Goal: Transaction & Acquisition: Purchase product/service

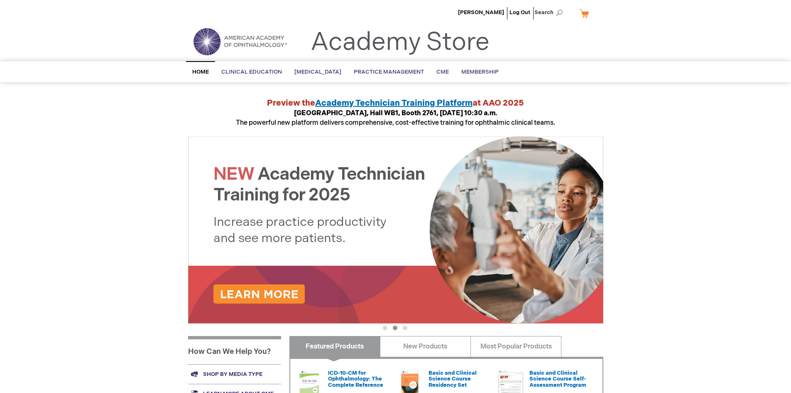
scroll to position [42, 0]
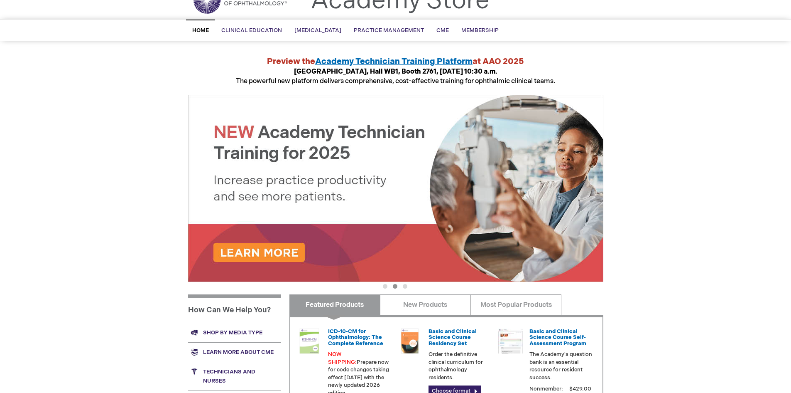
click at [383, 285] on button "1" at bounding box center [385, 286] width 5 height 5
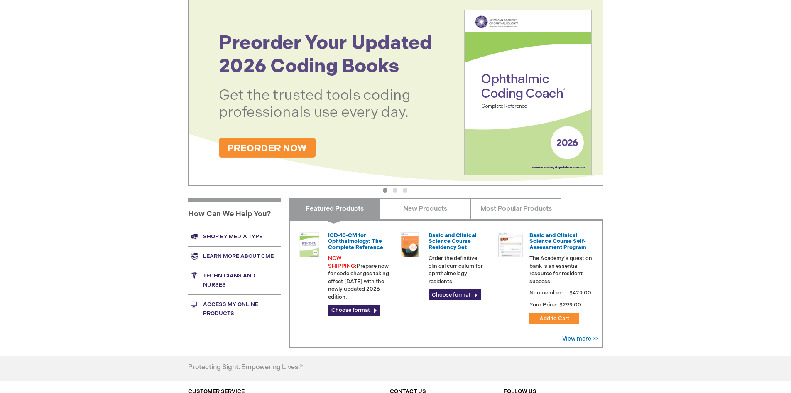
scroll to position [166, 0]
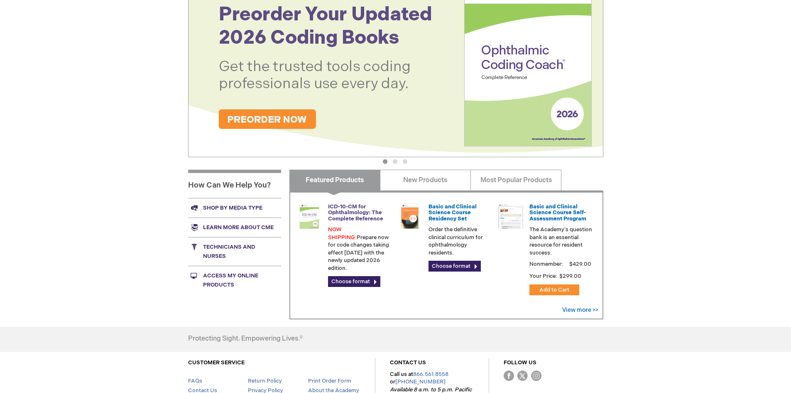
click at [350, 218] on link "ICD-10-CM for Ophthalmology: The Complete Reference" at bounding box center [355, 212] width 55 height 19
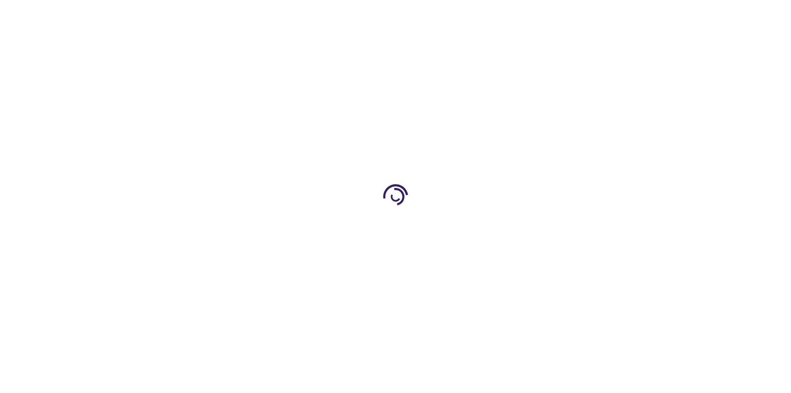
type input "0"
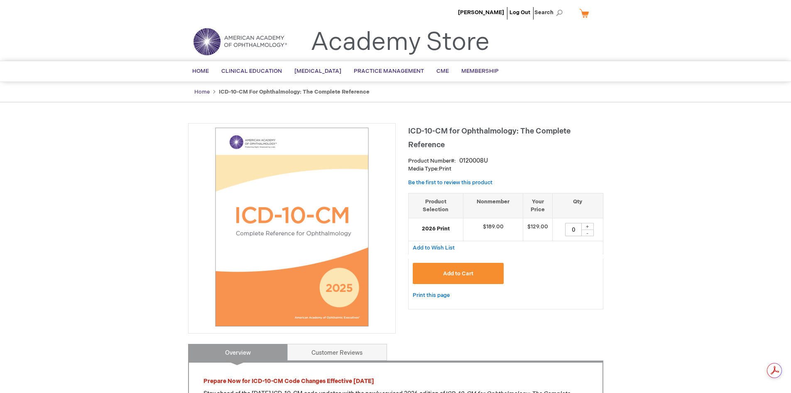
click at [202, 90] on link "Home" at bounding box center [201, 91] width 15 height 7
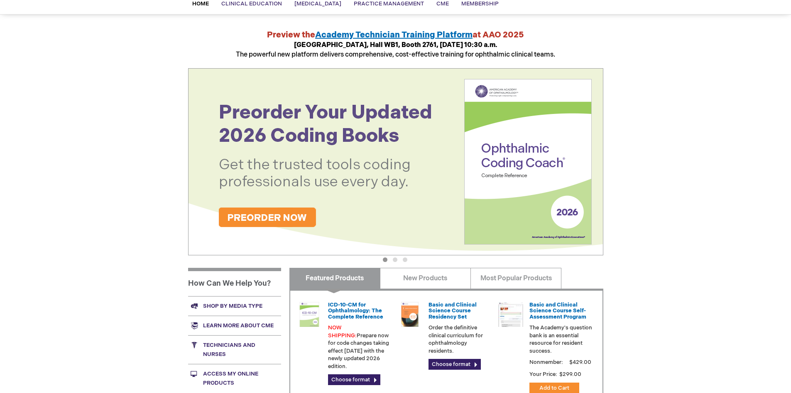
scroll to position [83, 0]
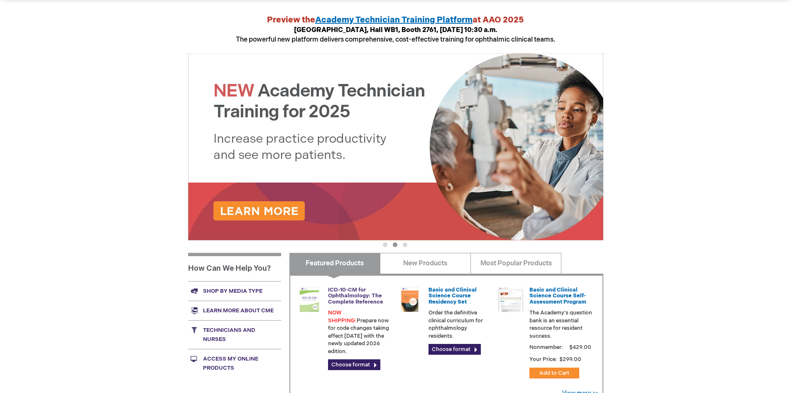
click at [353, 295] on link "ICD-10-CM for Ophthalmology: The Complete Reference" at bounding box center [355, 295] width 55 height 19
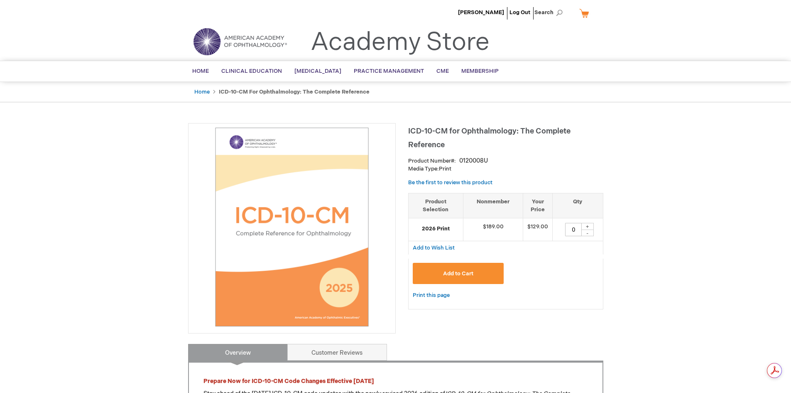
click at [457, 273] on span "Add to Cart" at bounding box center [458, 273] width 30 height 7
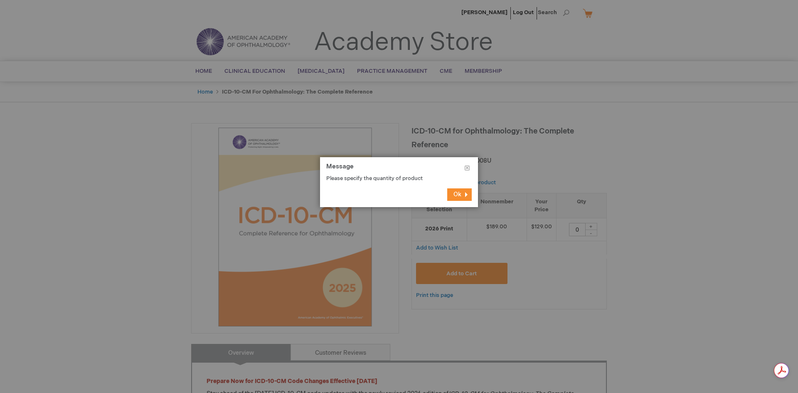
click at [462, 194] on button "Ok" at bounding box center [459, 194] width 25 height 12
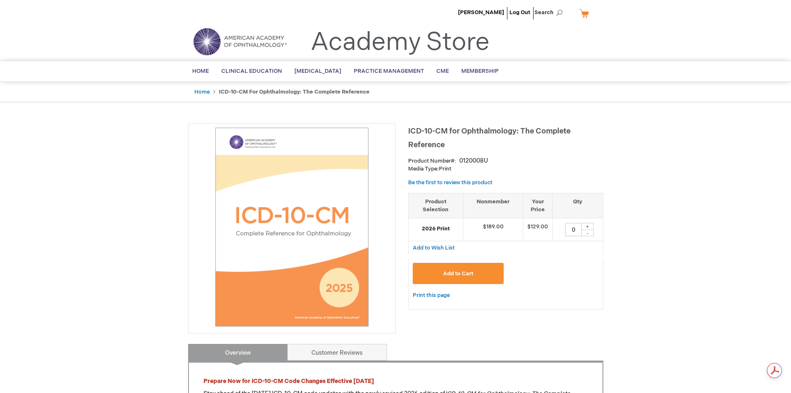
click at [586, 226] on div "+" at bounding box center [588, 226] width 12 height 7
type input "1"
click at [456, 273] on span "Add to Cart" at bounding box center [458, 273] width 30 height 7
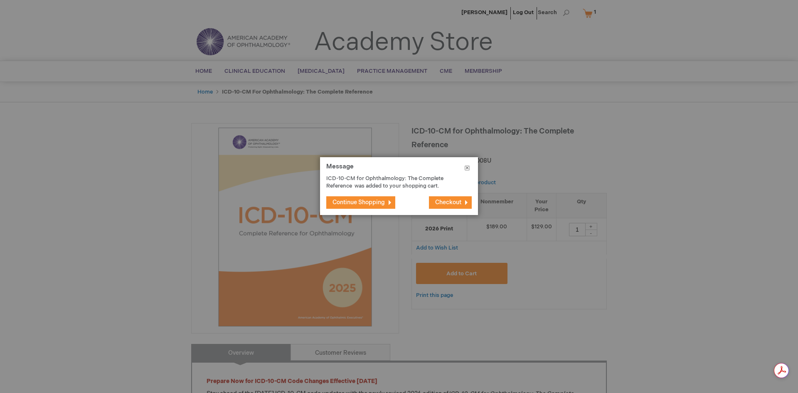
click at [469, 166] on button "Close" at bounding box center [467, 169] width 22 height 25
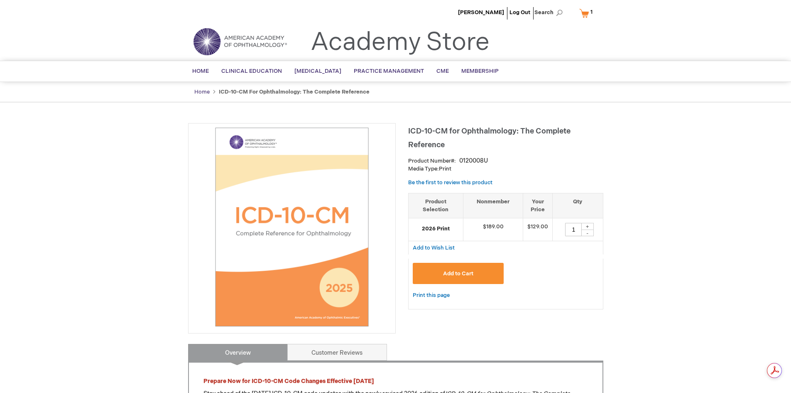
click at [201, 91] on link "Home" at bounding box center [201, 91] width 15 height 7
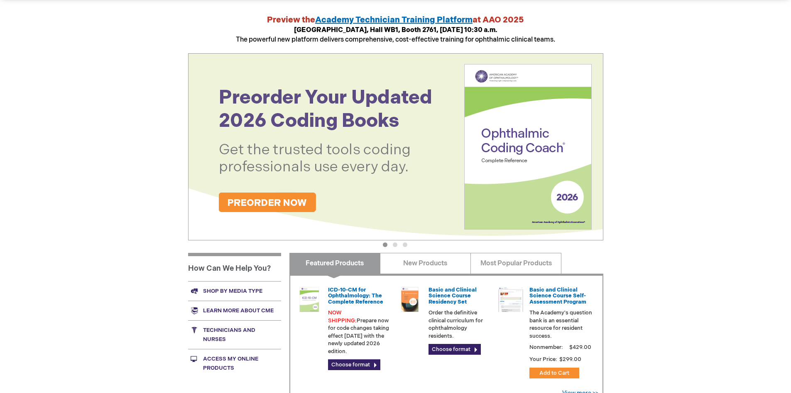
scroll to position [125, 0]
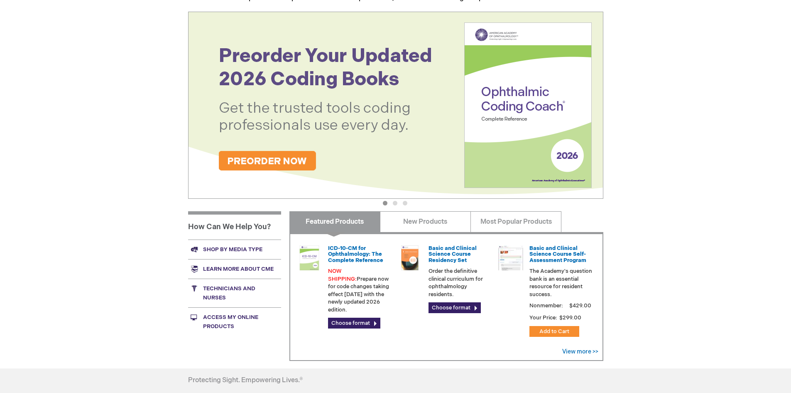
click at [526, 104] on img at bounding box center [395, 105] width 415 height 187
click at [247, 154] on img at bounding box center [395, 105] width 415 height 187
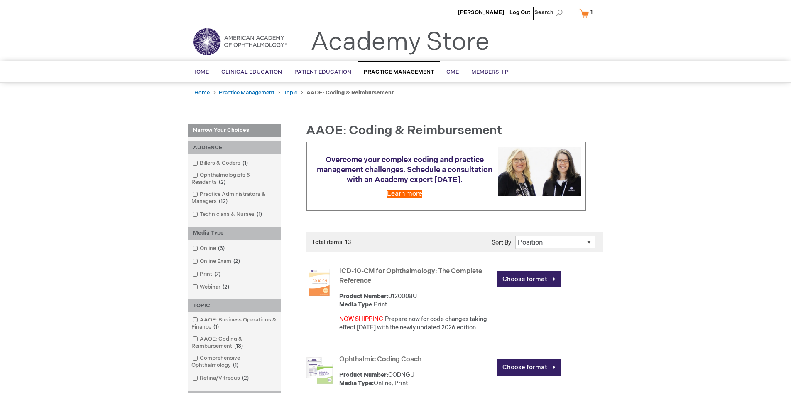
click at [588, 11] on link "My Cart 1 1 items" at bounding box center [588, 13] width 20 height 15
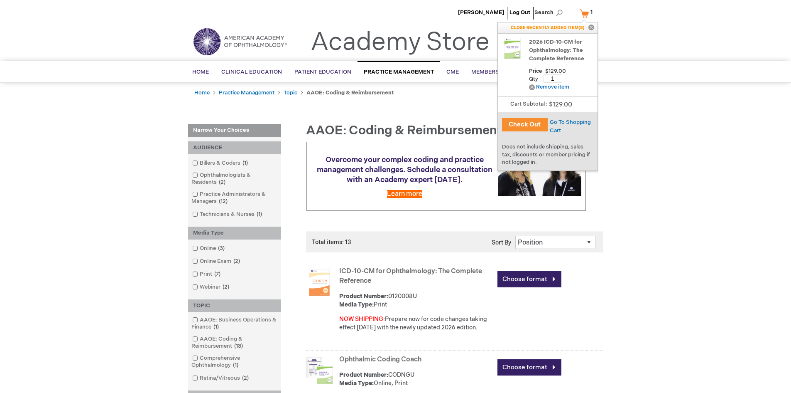
click at [516, 125] on button "Check Out" at bounding box center [525, 124] width 46 height 13
click at [513, 123] on button "Check Out" at bounding box center [525, 124] width 46 height 13
click at [555, 123] on span "Go To Shopping Cart" at bounding box center [570, 126] width 41 height 15
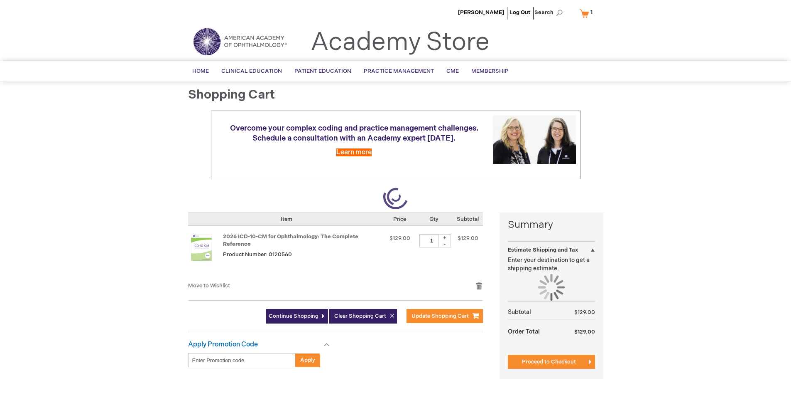
select select "US"
select select "14"
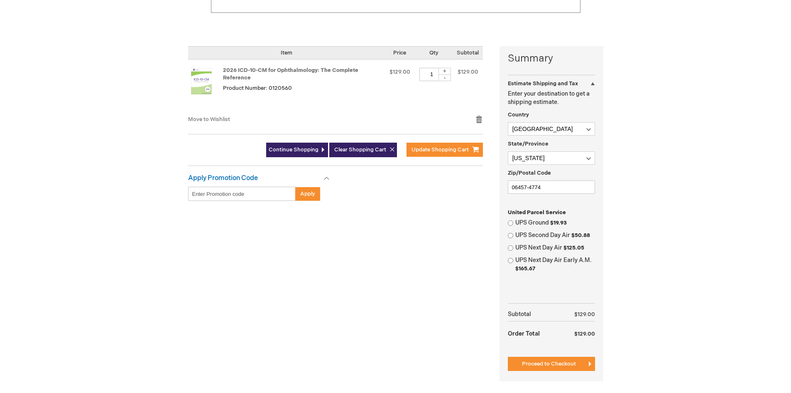
scroll to position [208, 0]
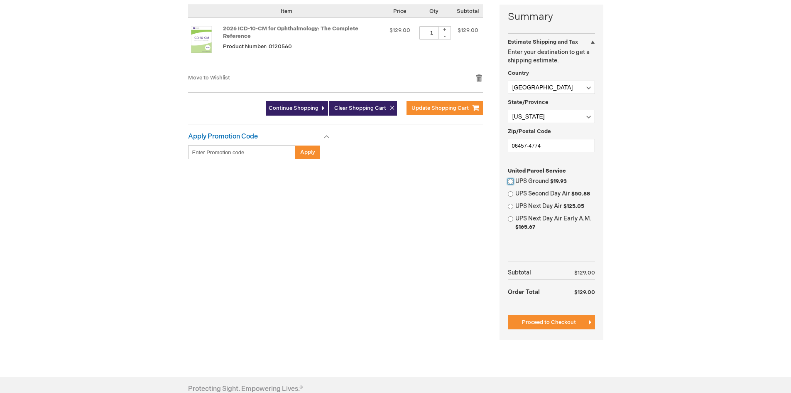
click at [510, 180] on input "UPS Ground $19.93" at bounding box center [510, 181] width 5 height 5
radio input "true"
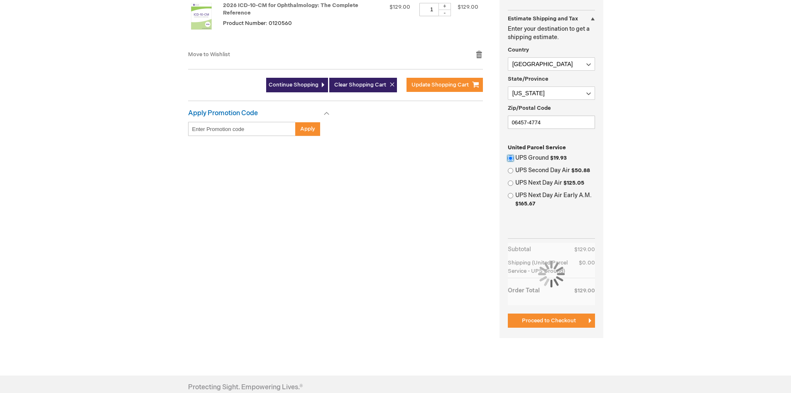
scroll to position [249, 0]
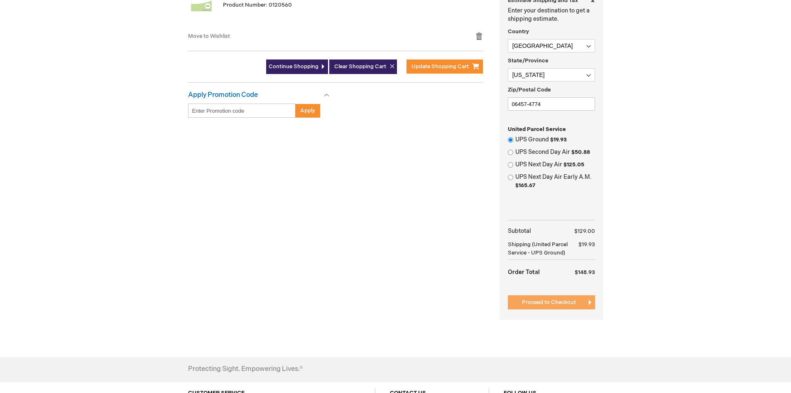
click at [568, 301] on span "Proceed to Checkout" at bounding box center [549, 302] width 54 height 7
